Goal: Information Seeking & Learning: Find specific fact

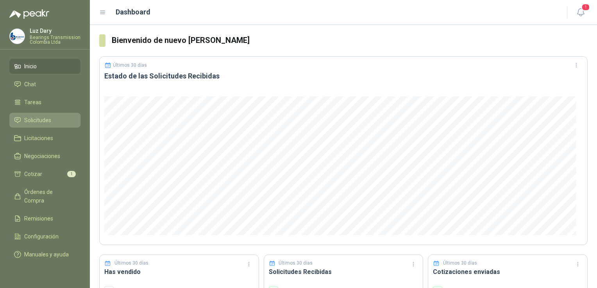
click at [41, 117] on span "Solicitudes" at bounding box center [37, 120] width 27 height 9
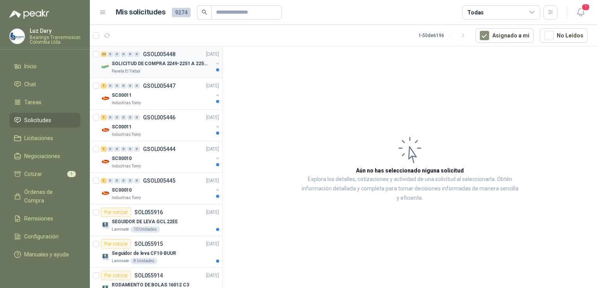
click at [158, 55] on p "GSOL005448" at bounding box center [159, 54] width 32 height 5
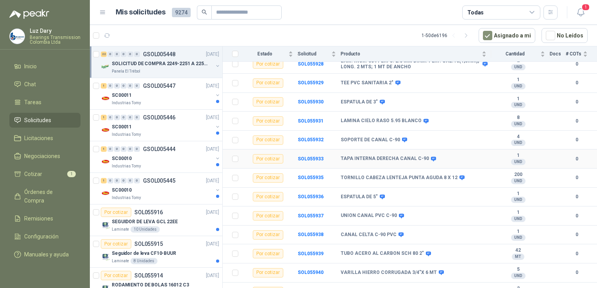
scroll to position [277, 0]
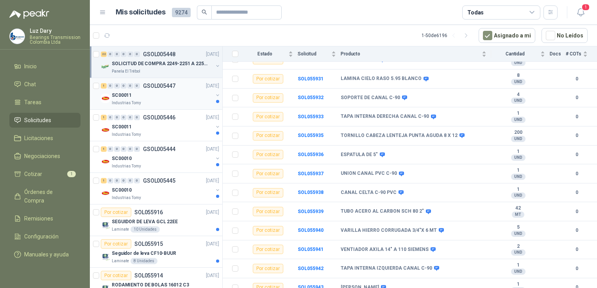
click at [150, 97] on div "SC00011" at bounding box center [162, 95] width 101 height 9
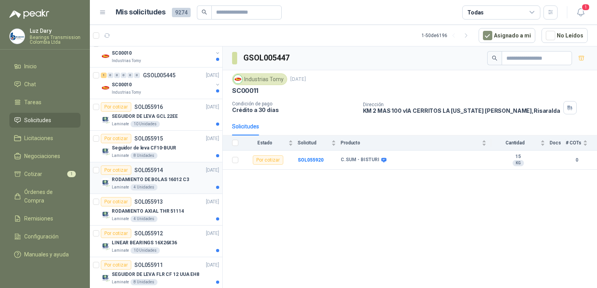
scroll to position [117, 0]
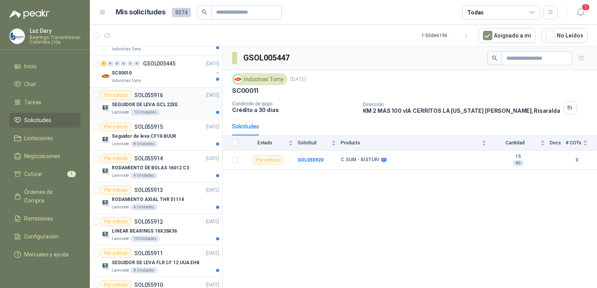
click at [147, 95] on p "SOL055916" at bounding box center [148, 95] width 29 height 5
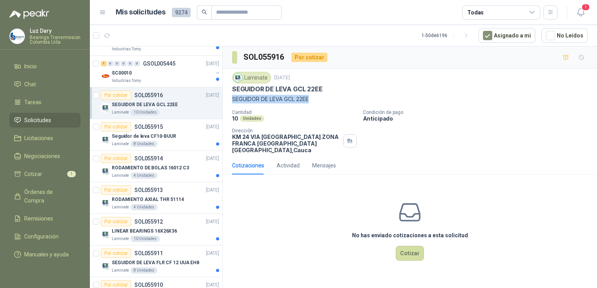
drag, startPoint x: 231, startPoint y: 101, endPoint x: 320, endPoint y: 103, distance: 89.5
click at [320, 103] on div "Laminate [DATE] SEGUIDOR [PERSON_NAME] GCL 22EE SEGUIDOR [PERSON_NAME] GCL 22EE…" at bounding box center [410, 113] width 374 height 88
copy p "SEGUIDOR DE LEVA GCL 22EE"
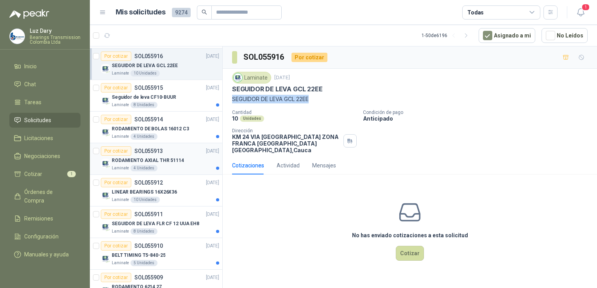
scroll to position [195, 0]
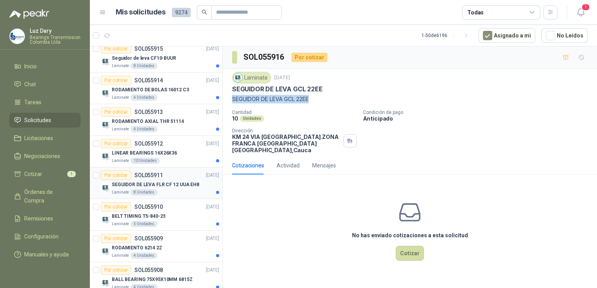
click at [134, 184] on p "SEGUIDOR DE LEVA FLR CF 12 UUA EH8" at bounding box center [156, 184] width 88 height 7
drag, startPoint x: 233, startPoint y: 100, endPoint x: 344, endPoint y: 102, distance: 111.0
click at [344, 102] on p "SEGUIDOR DE LEVA FLR CF 12 UUA EH8" at bounding box center [410, 99] width 356 height 9
copy p "SEGUIDOR DE LEVA FLR CF 12 UUA EH8"
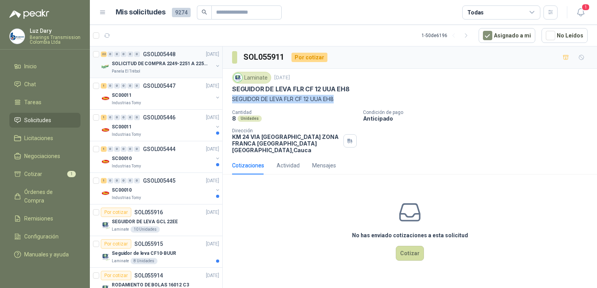
click at [166, 54] on p "GSOL005448" at bounding box center [159, 54] width 32 height 5
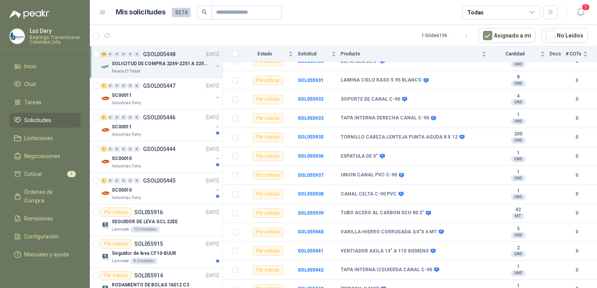
scroll to position [277, 0]
